Goal: Task Accomplishment & Management: Use online tool/utility

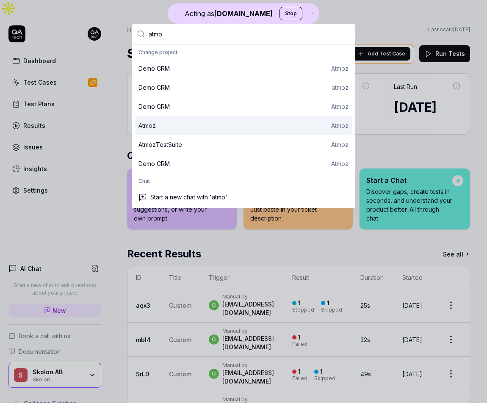
type input "atmo"
click at [207, 129] on div "Atmoz Atmoz" at bounding box center [243, 125] width 210 height 9
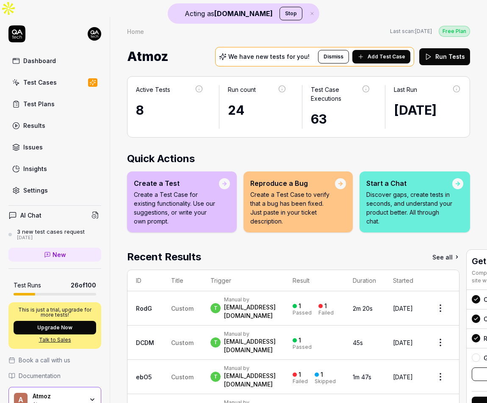
click at [55, 74] on link "Test Cases" at bounding box center [54, 82] width 93 height 17
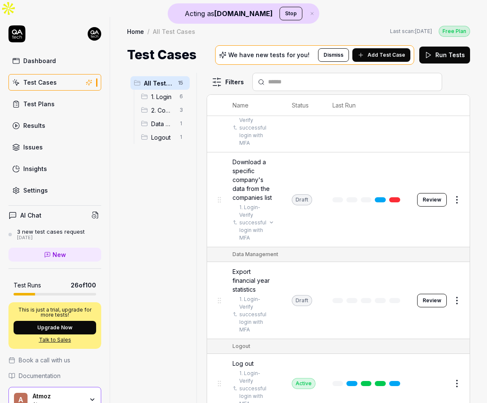
scroll to position [746, 0]
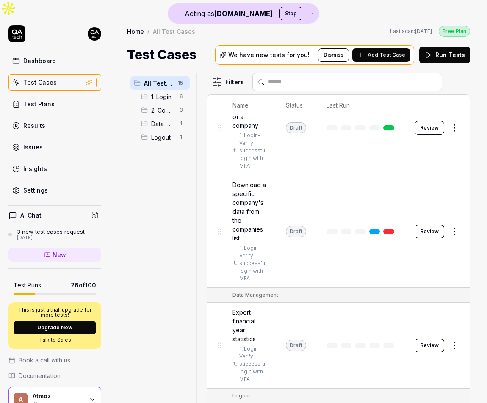
click at [431, 225] on button "Review" at bounding box center [430, 232] width 30 height 14
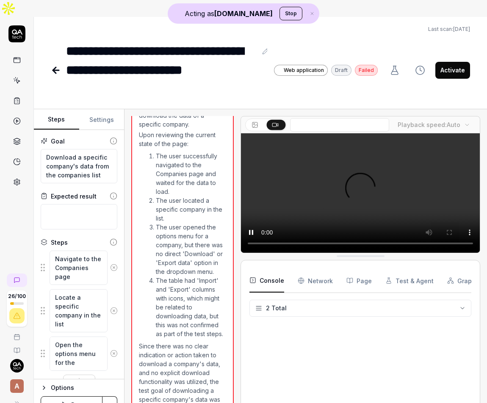
type textarea "*"
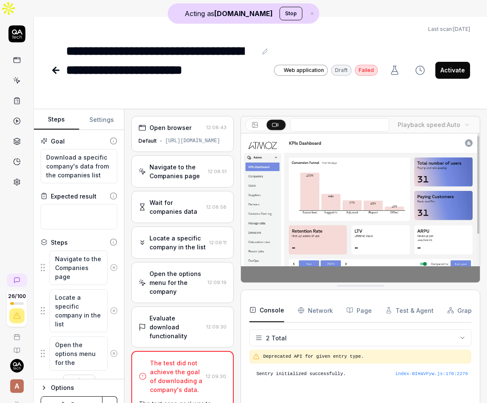
click at [185, 269] on div "Open the options menu for the company" at bounding box center [176, 282] width 55 height 27
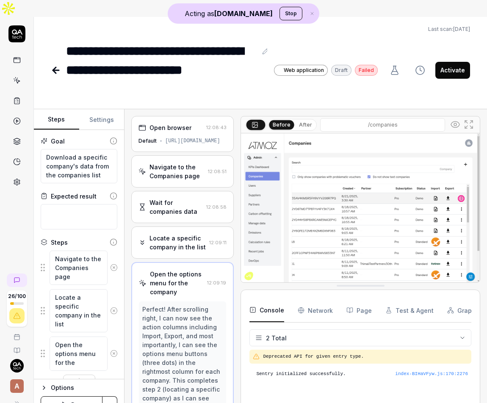
click at [179, 198] on div "Wait for companies data" at bounding box center [175, 207] width 53 height 18
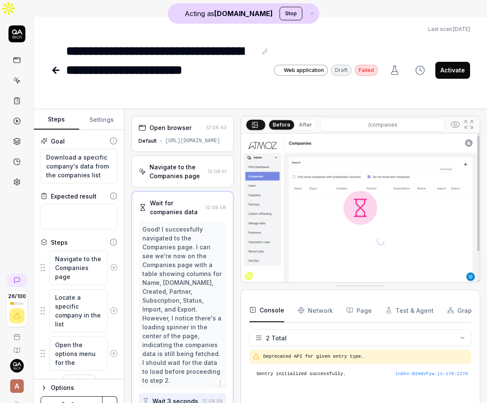
click at [178, 155] on div "Navigate to the Companies page 12:08:51" at bounding box center [182, 171] width 102 height 32
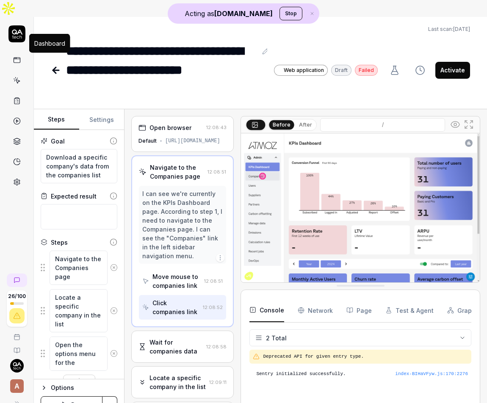
click at [20, 56] on icon at bounding box center [17, 60] width 8 height 8
